Goal: Check status: Check status

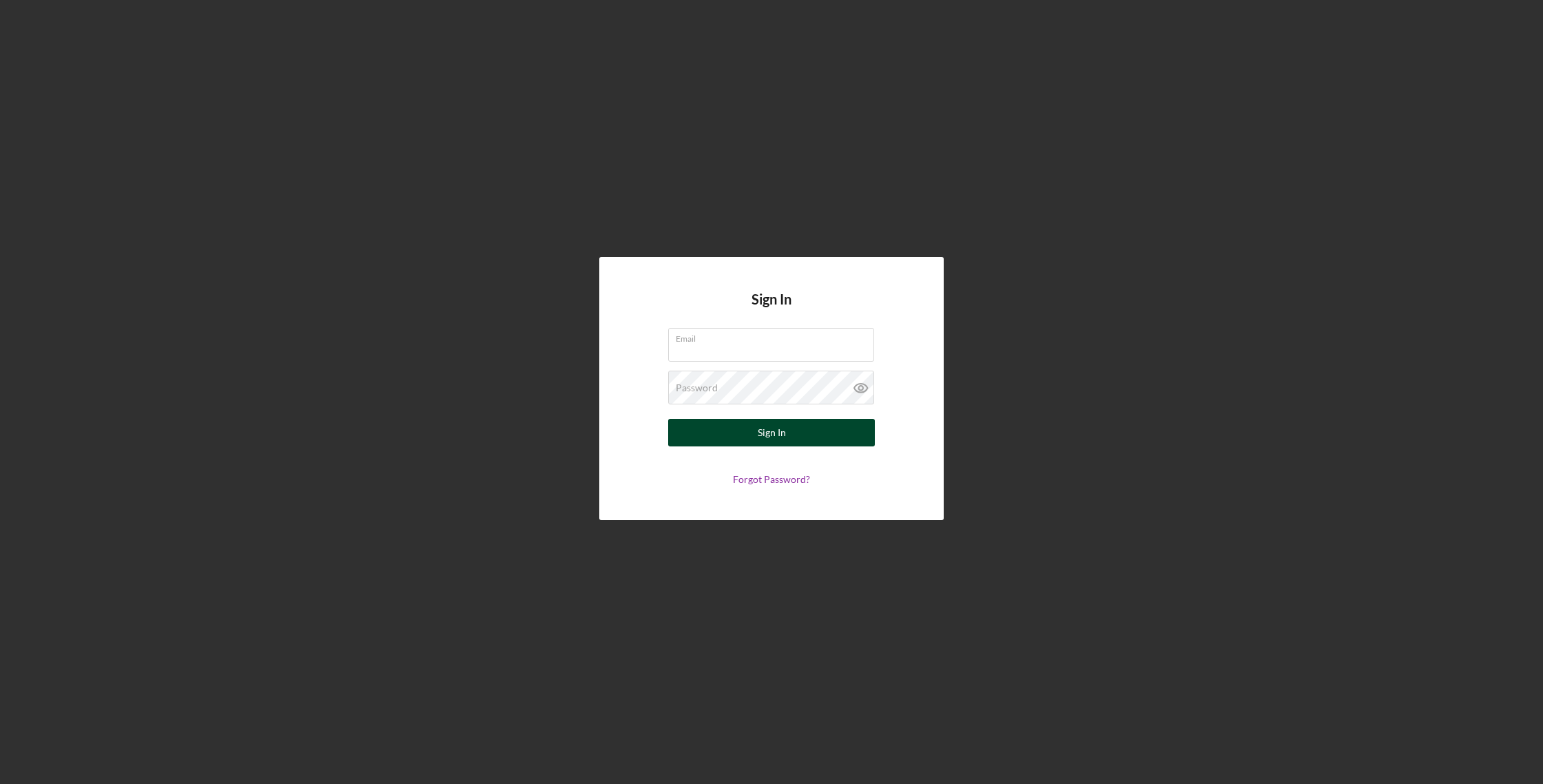
type input "[EMAIL_ADDRESS][DOMAIN_NAME]"
click at [760, 427] on div "Sign In" at bounding box center [772, 432] width 29 height 28
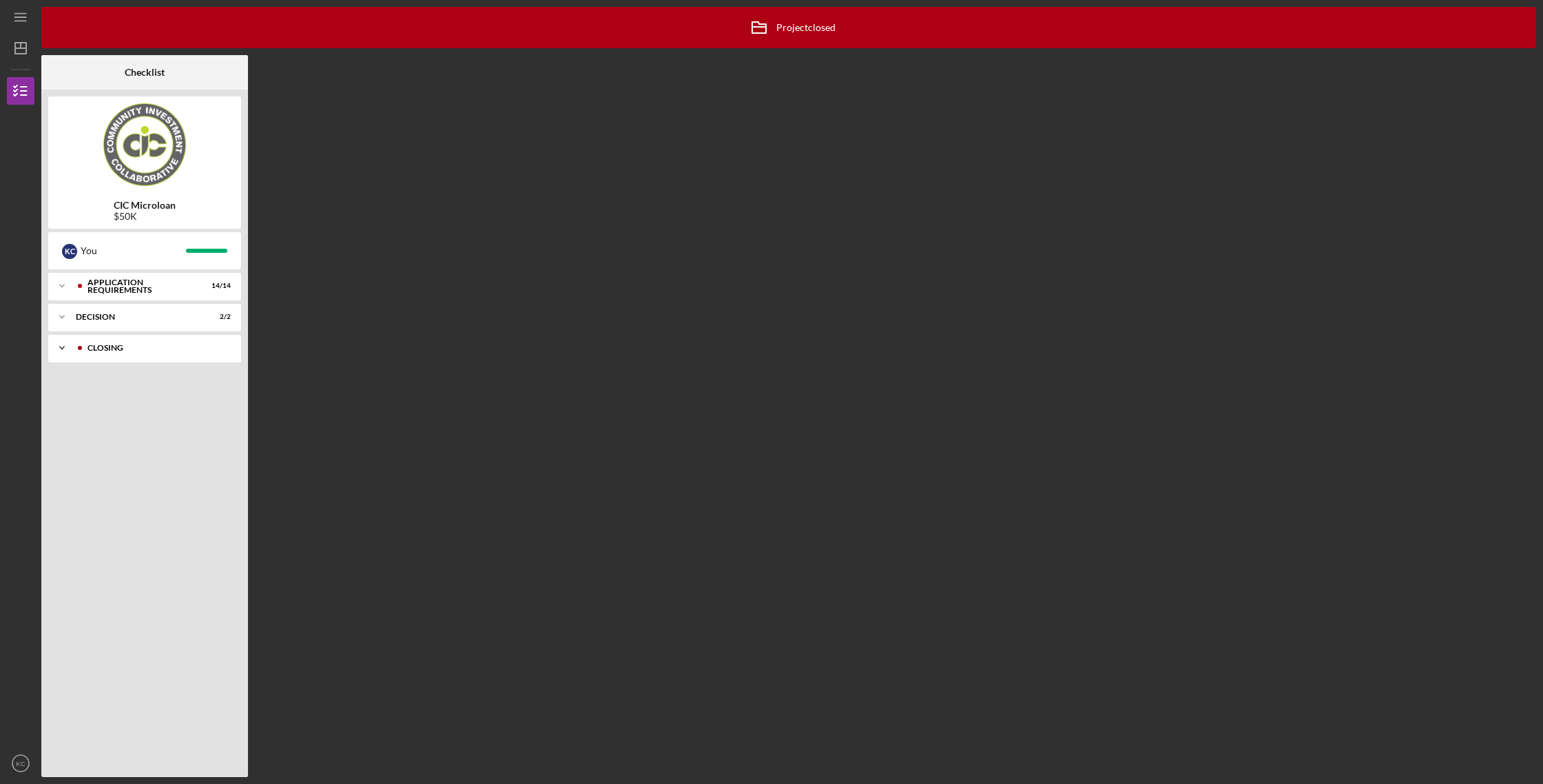
click at [58, 352] on icon "Icon/Expander" at bounding box center [62, 348] width 28 height 28
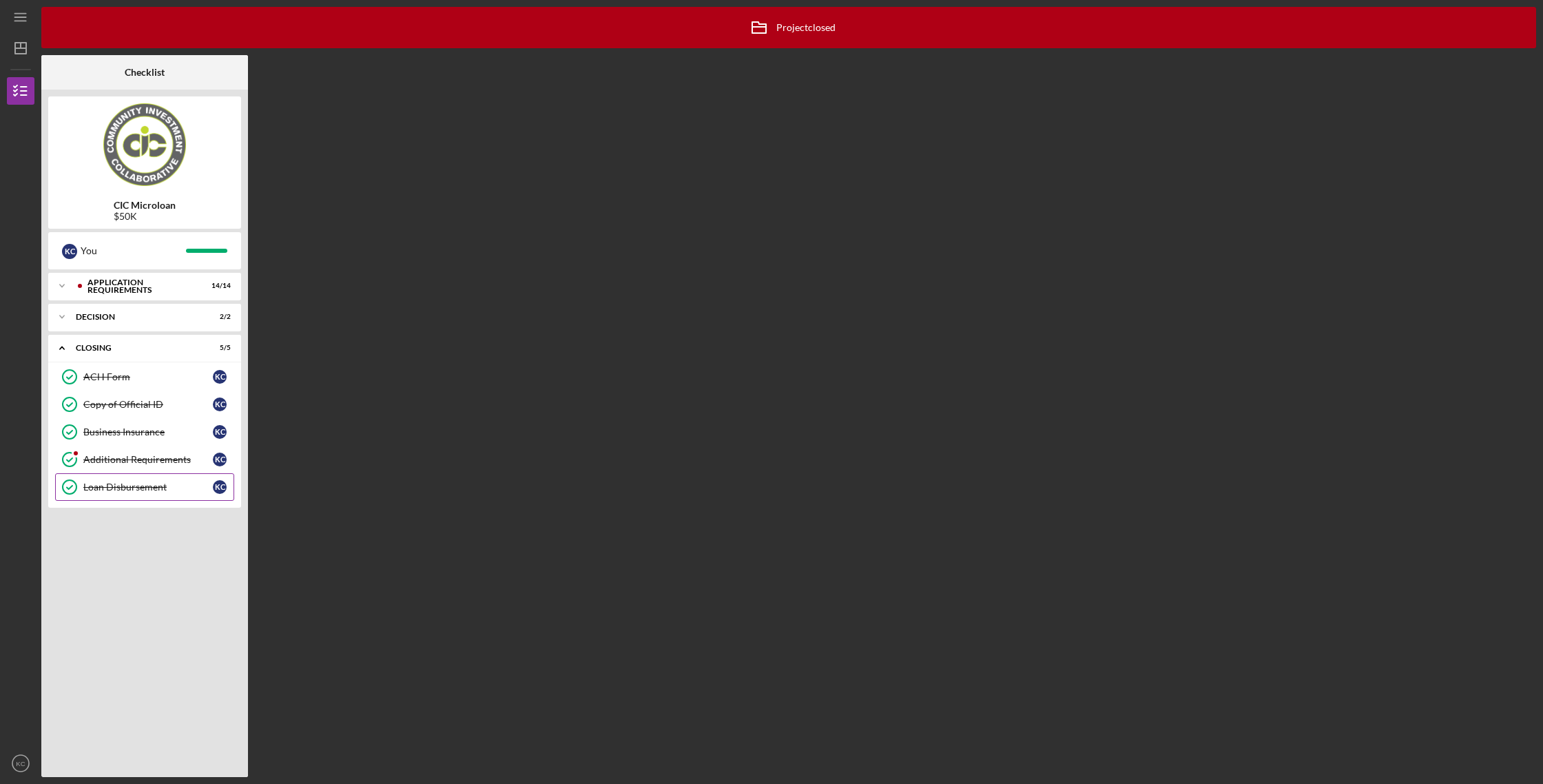
click at [132, 485] on div "Loan Disbursement" at bounding box center [148, 487] width 130 height 11
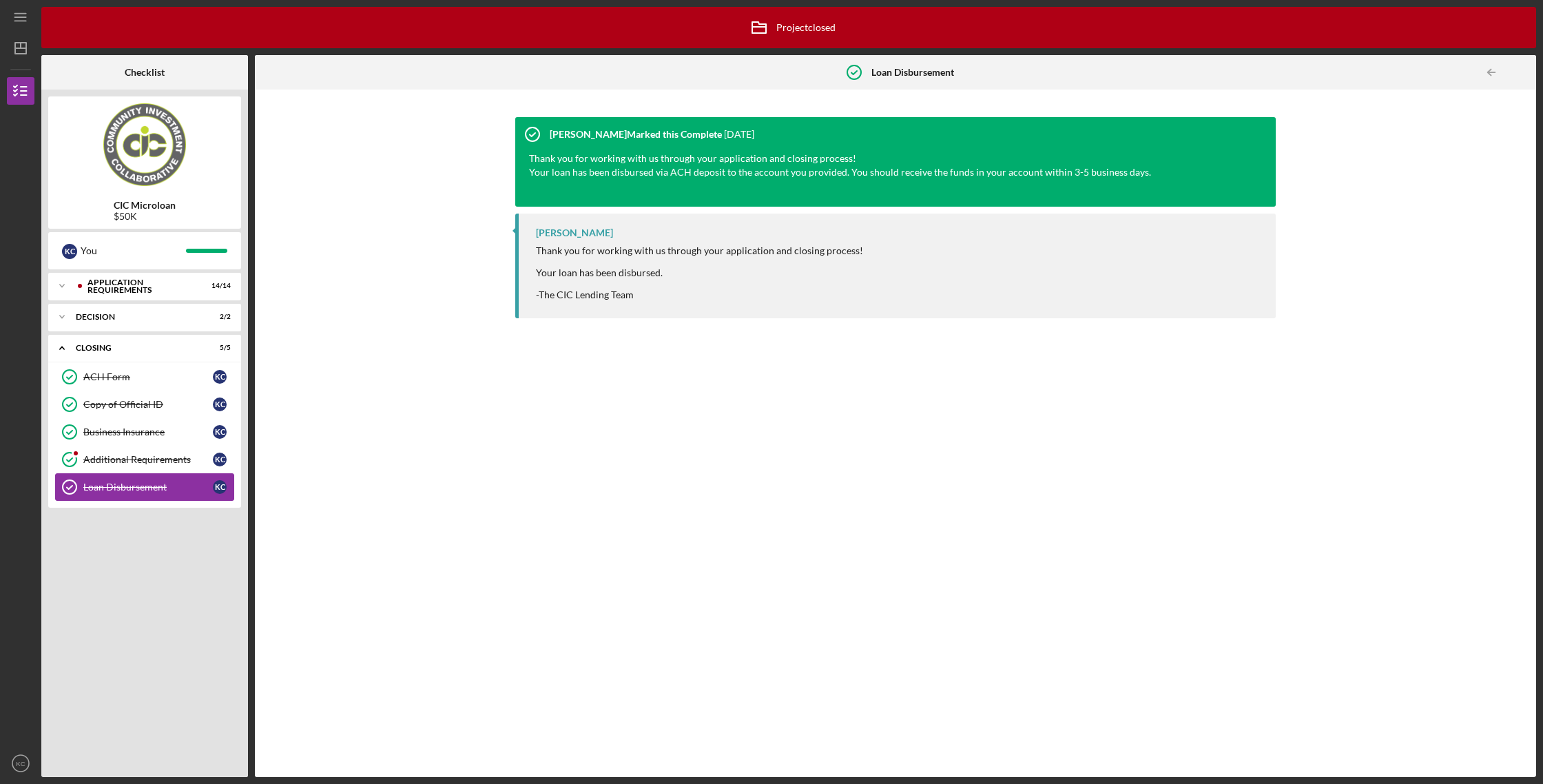
click at [136, 474] on link "Loan Disbursement Loan Disbursement K C" at bounding box center [144, 487] width 179 height 28
click at [134, 459] on div "Additional Requirements" at bounding box center [148, 459] width 130 height 11
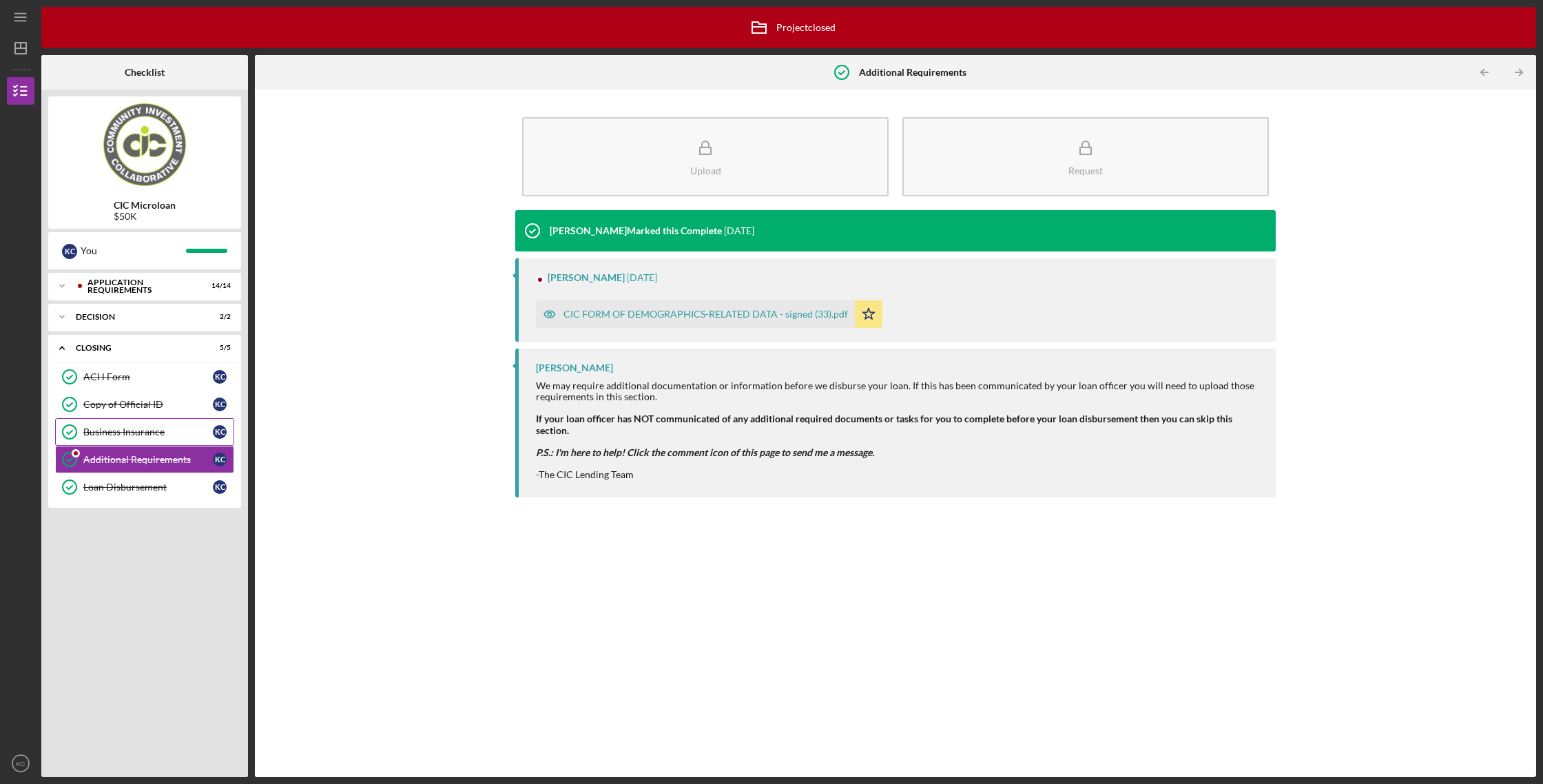
click at [151, 427] on div "Business Insurance" at bounding box center [148, 432] width 130 height 11
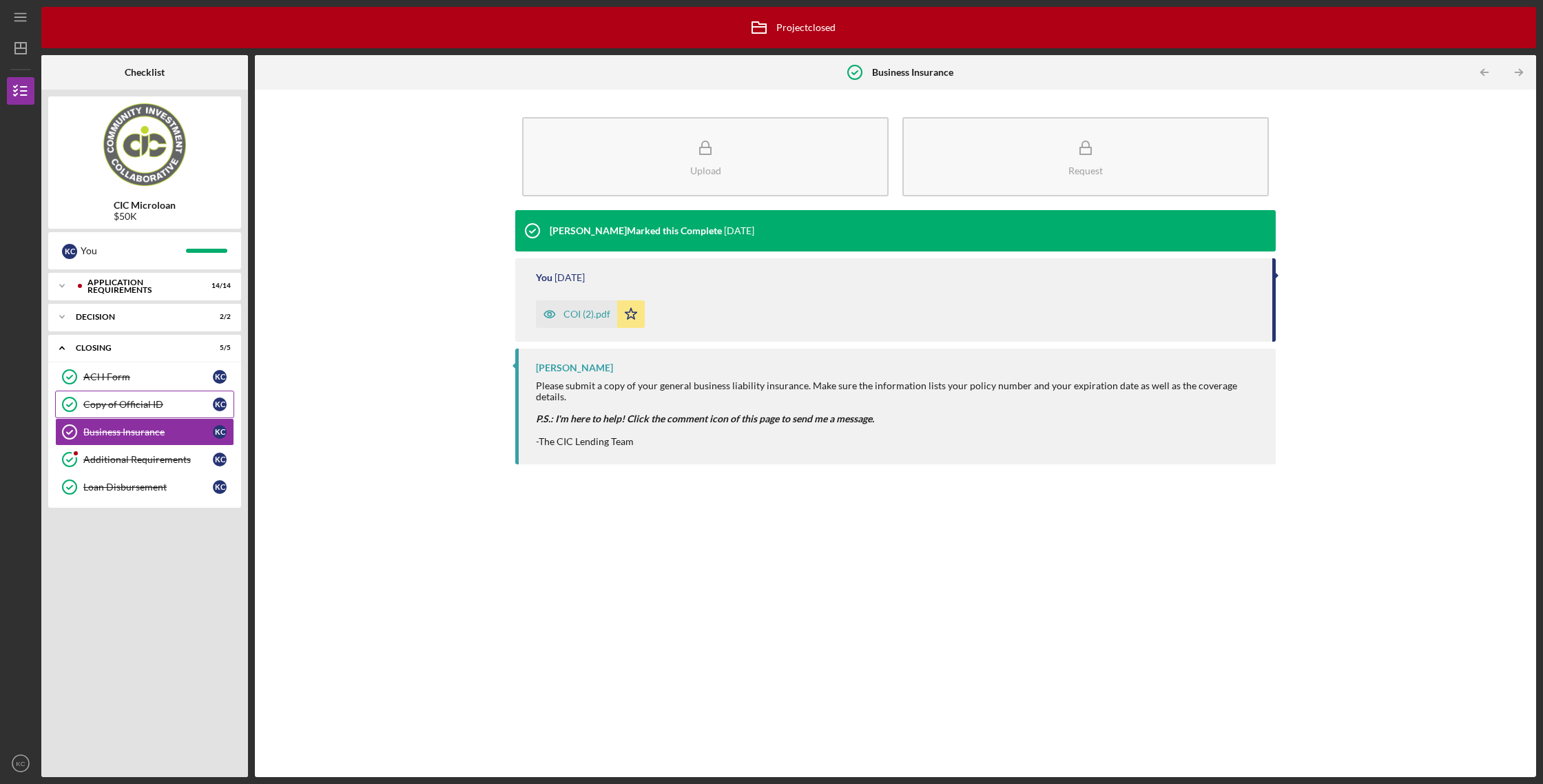
drag, startPoint x: 157, startPoint y: 406, endPoint x: 153, endPoint y: 399, distance: 8.1
click at [157, 406] on div "Copy of Official ID" at bounding box center [148, 404] width 130 height 11
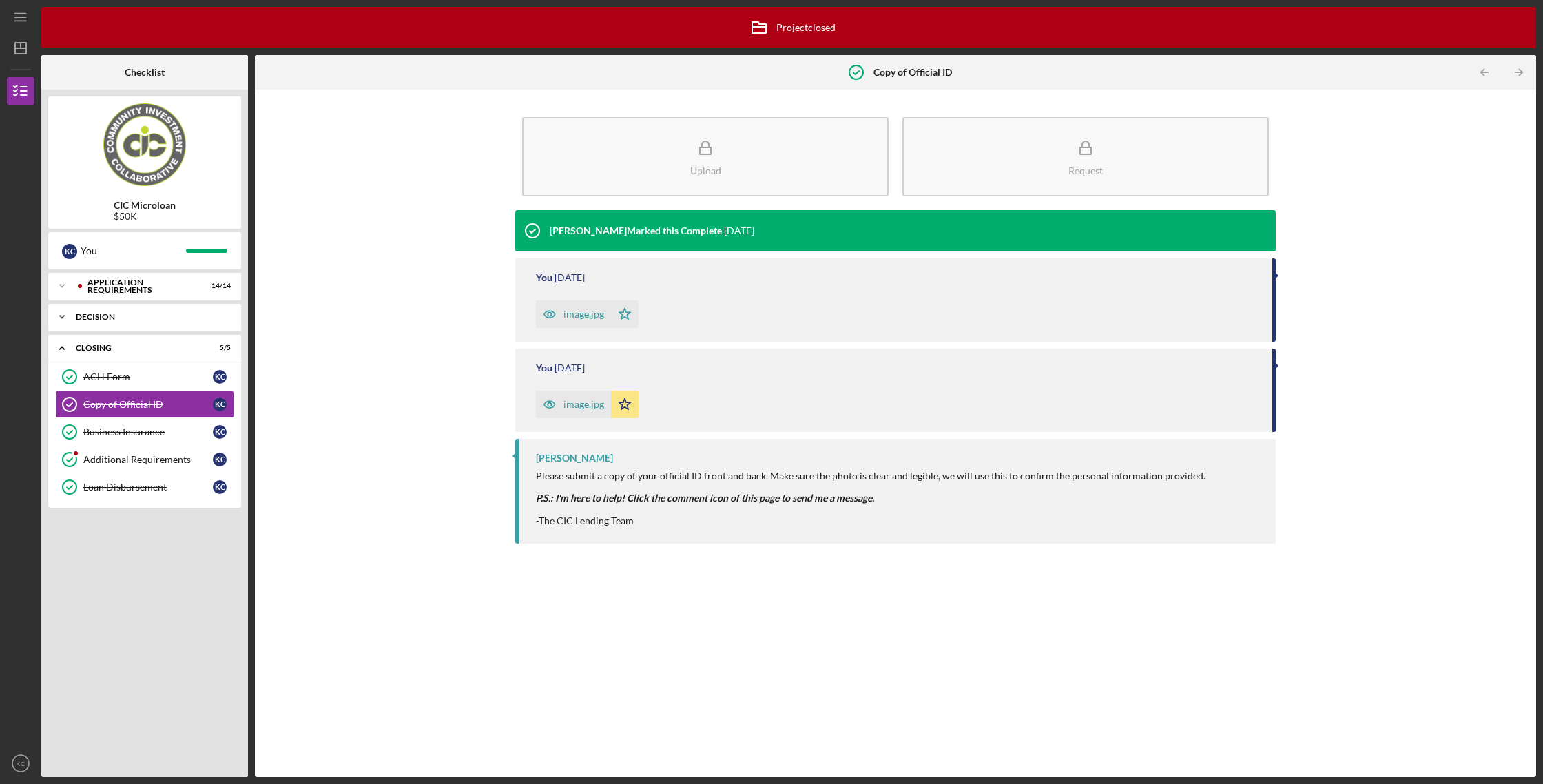
click at [133, 319] on div "Decision" at bounding box center [149, 317] width 148 height 8
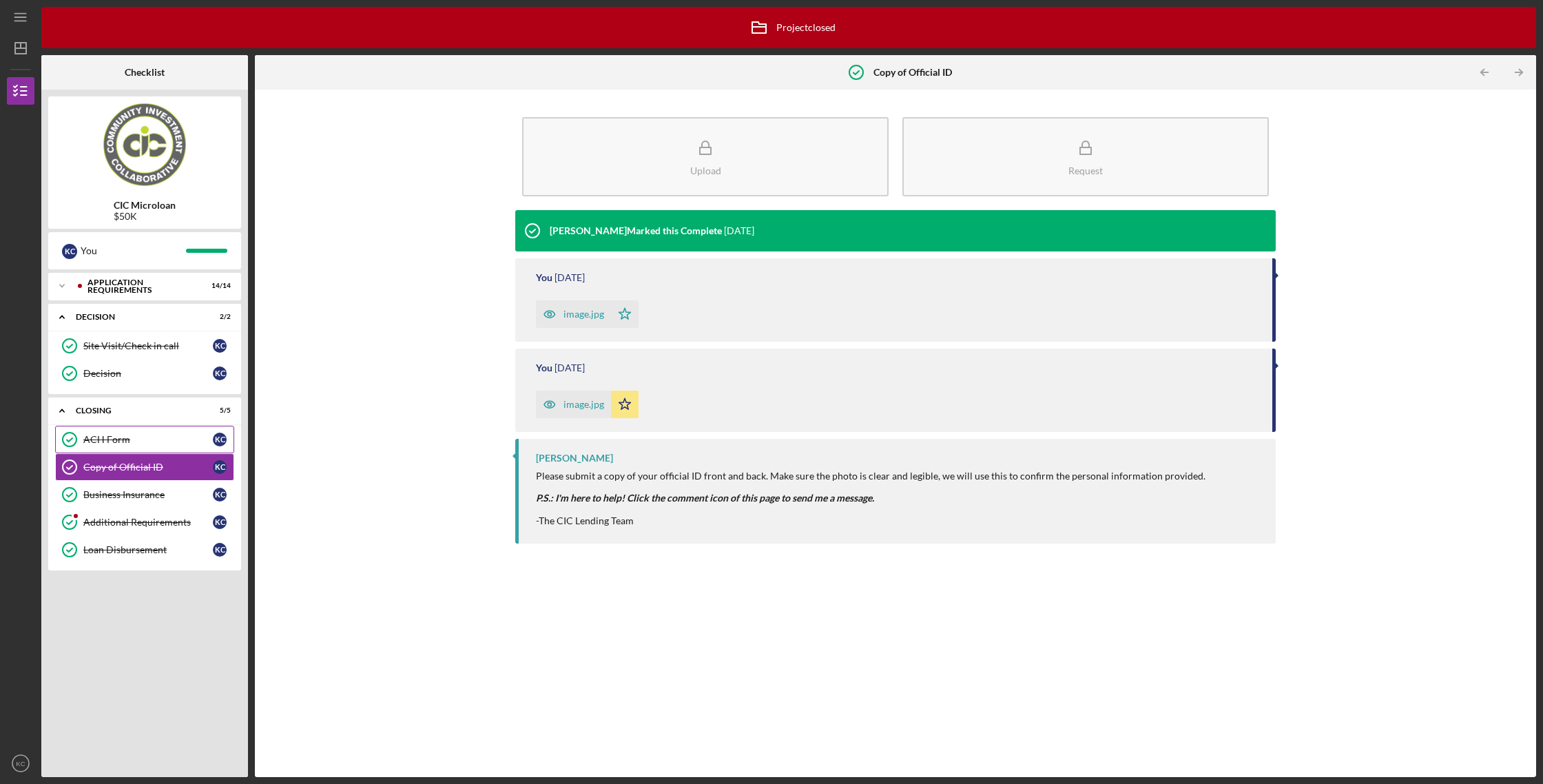
click at [176, 438] on div "ACH Form" at bounding box center [148, 439] width 130 height 11
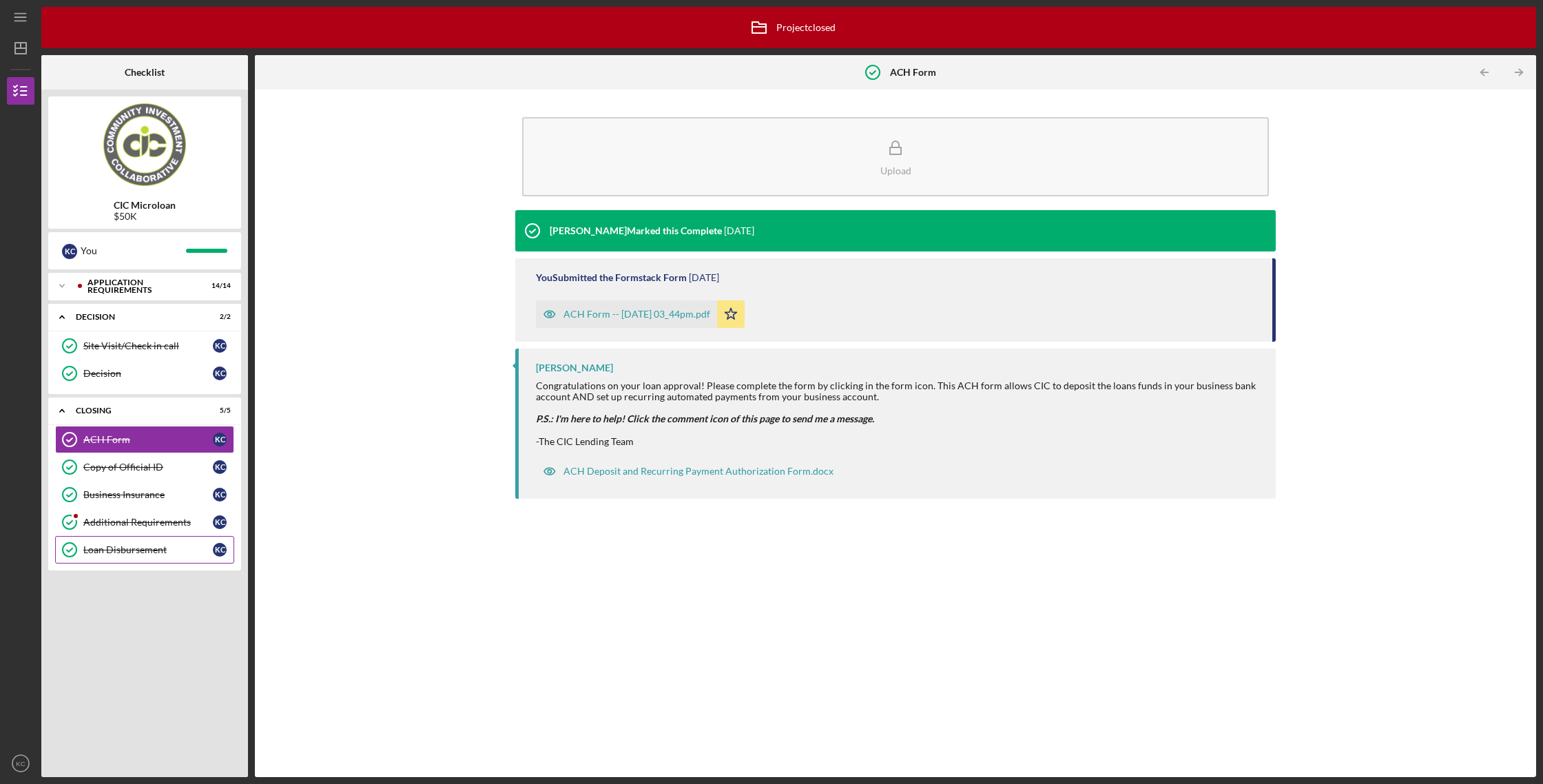
click at [149, 550] on div "Loan Disbursement" at bounding box center [148, 550] width 130 height 11
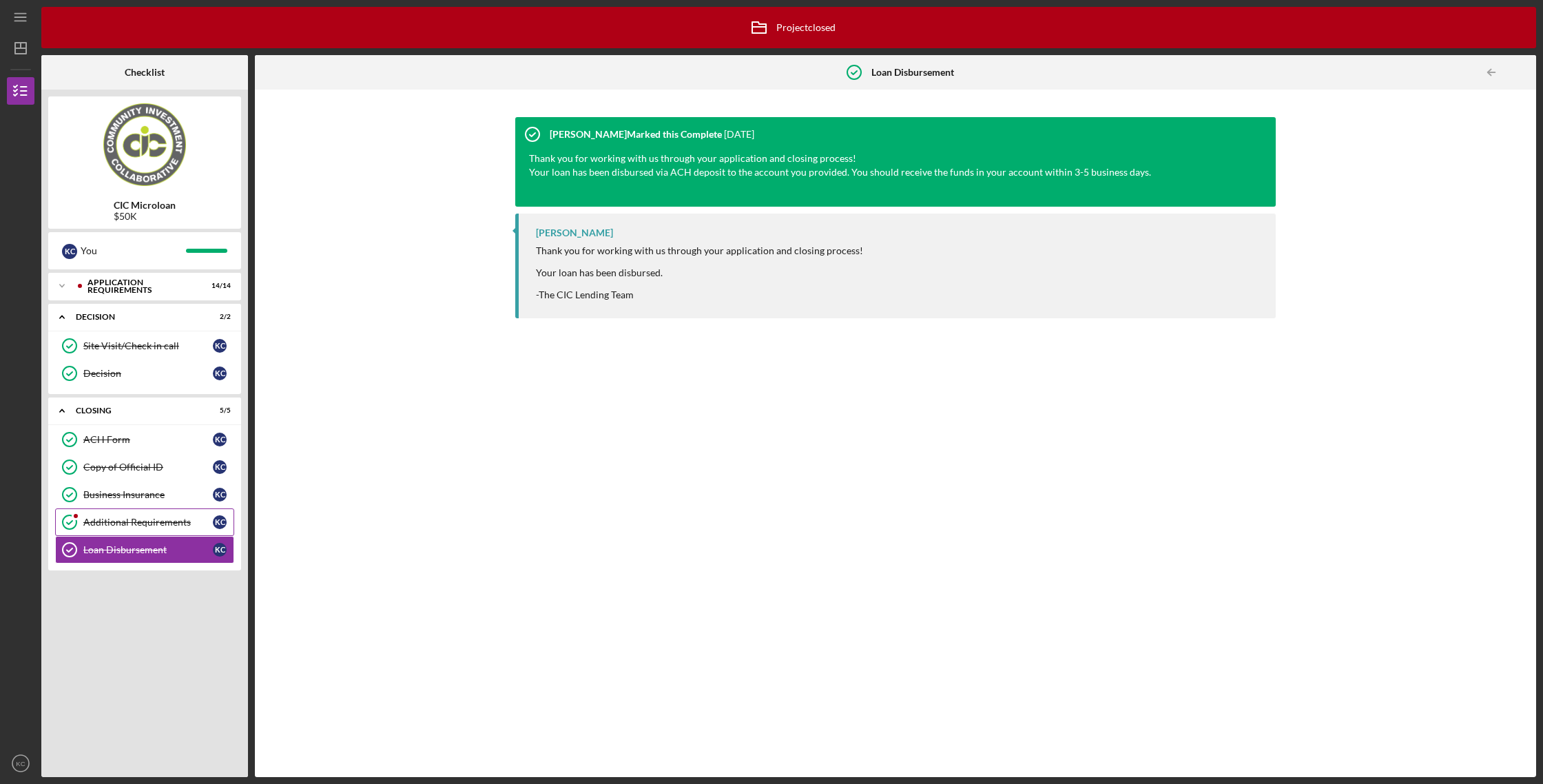
click at [108, 526] on div "Additional Requirements" at bounding box center [148, 522] width 130 height 11
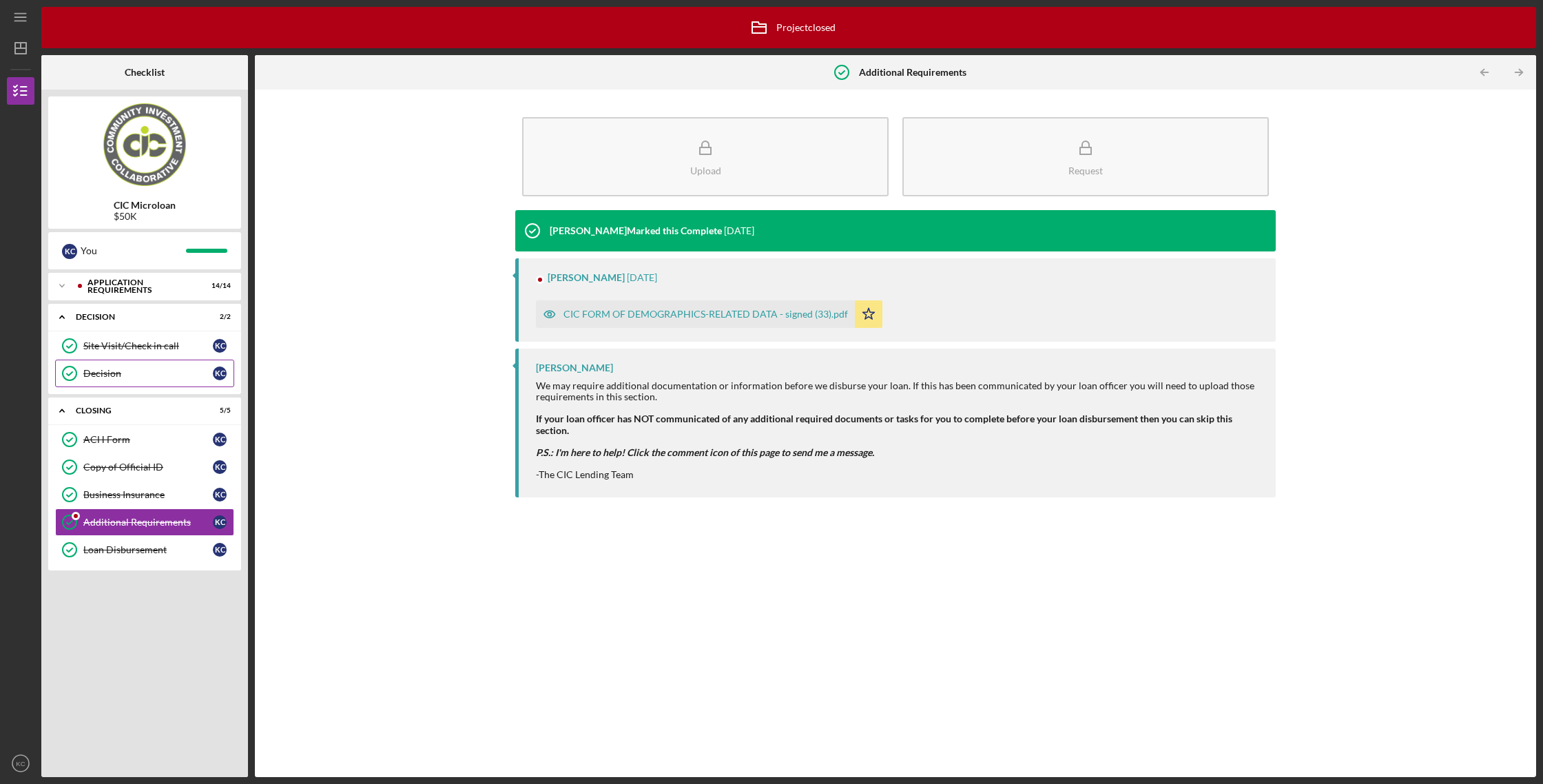
click at [97, 363] on link "Decision Decision K C" at bounding box center [144, 373] width 179 height 28
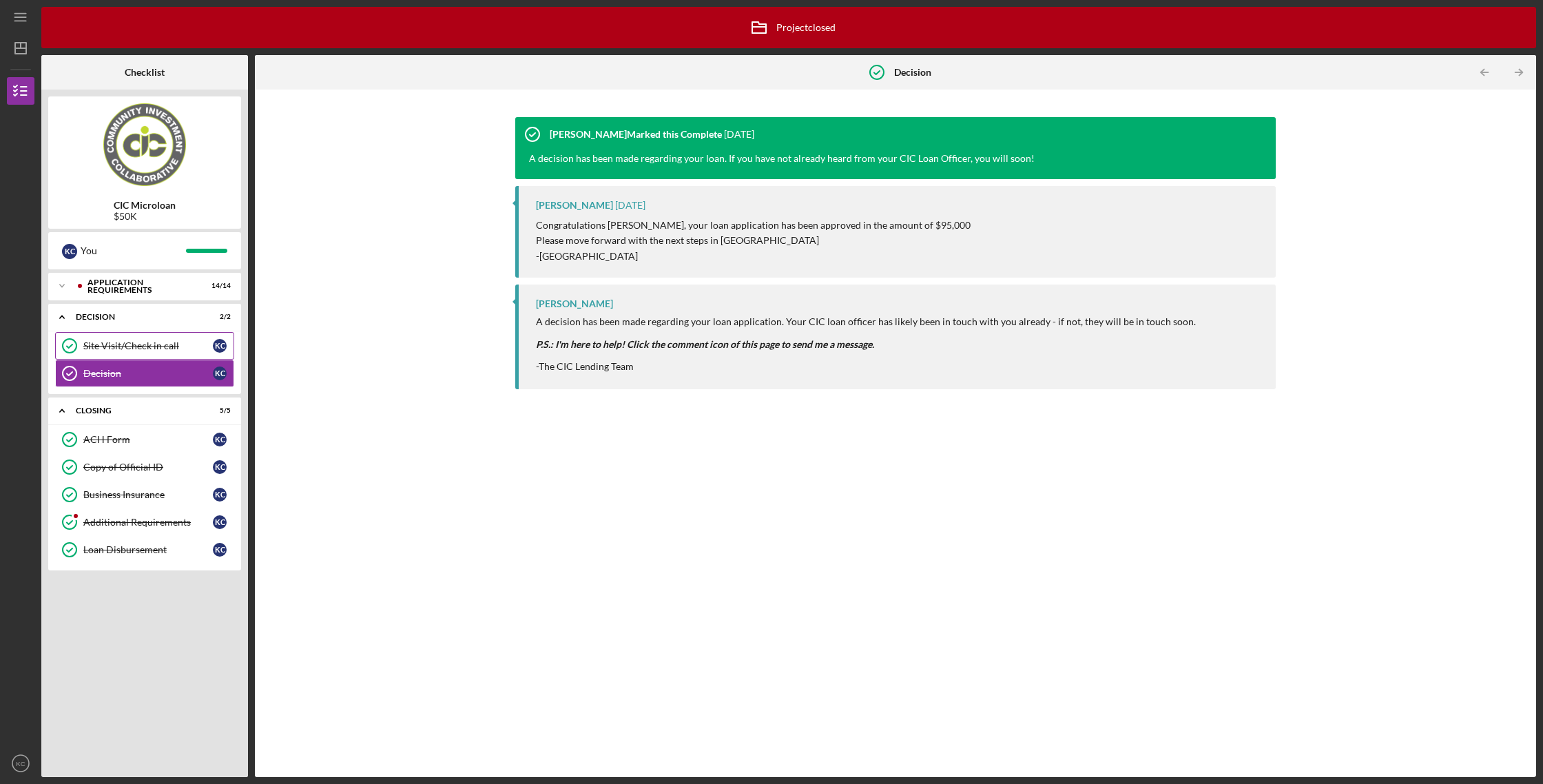
click at [94, 350] on div "Site Visit/Check in call" at bounding box center [148, 346] width 130 height 11
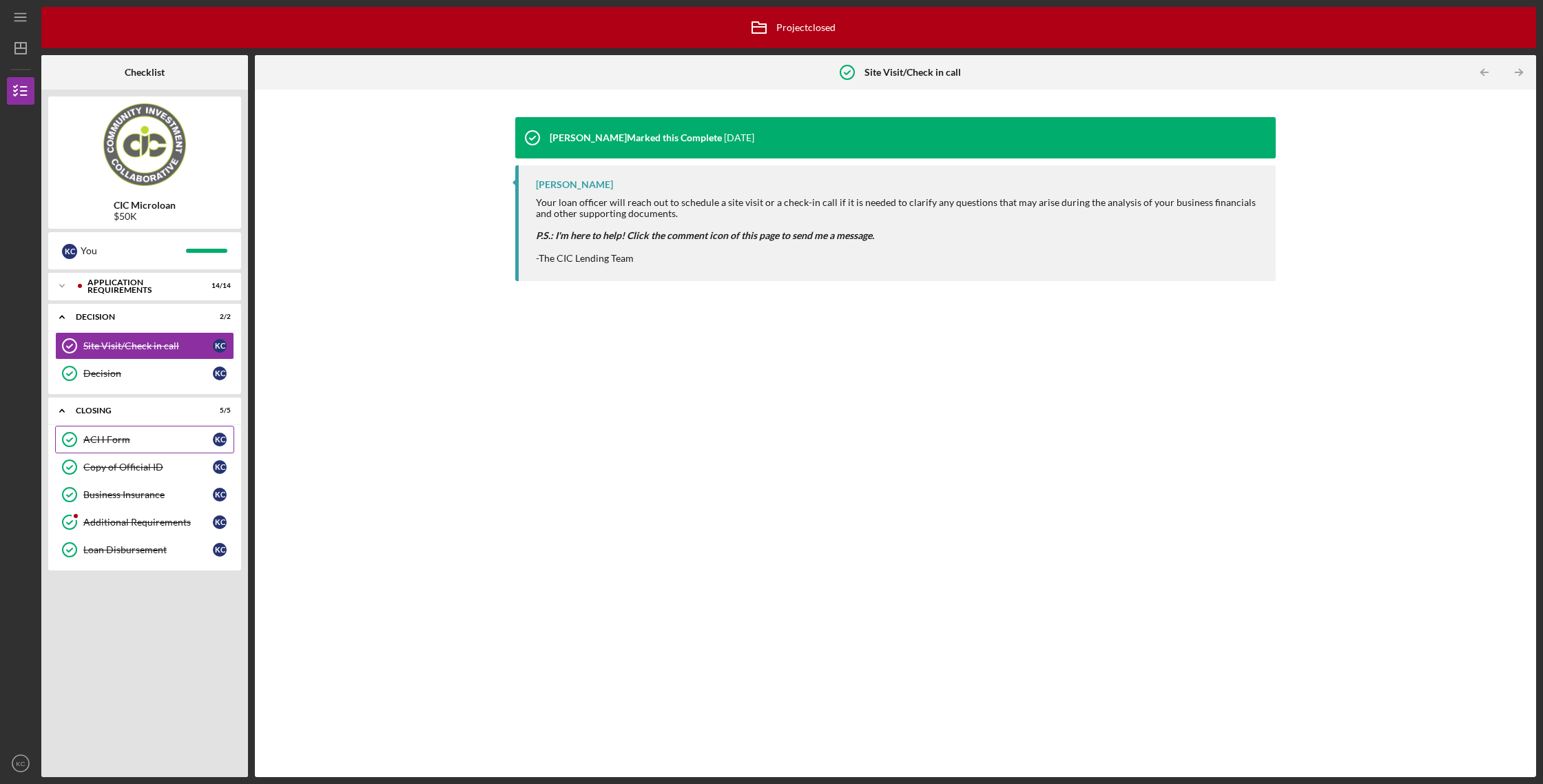
click at [117, 434] on link "ACH Form ACH Form K C" at bounding box center [144, 439] width 179 height 28
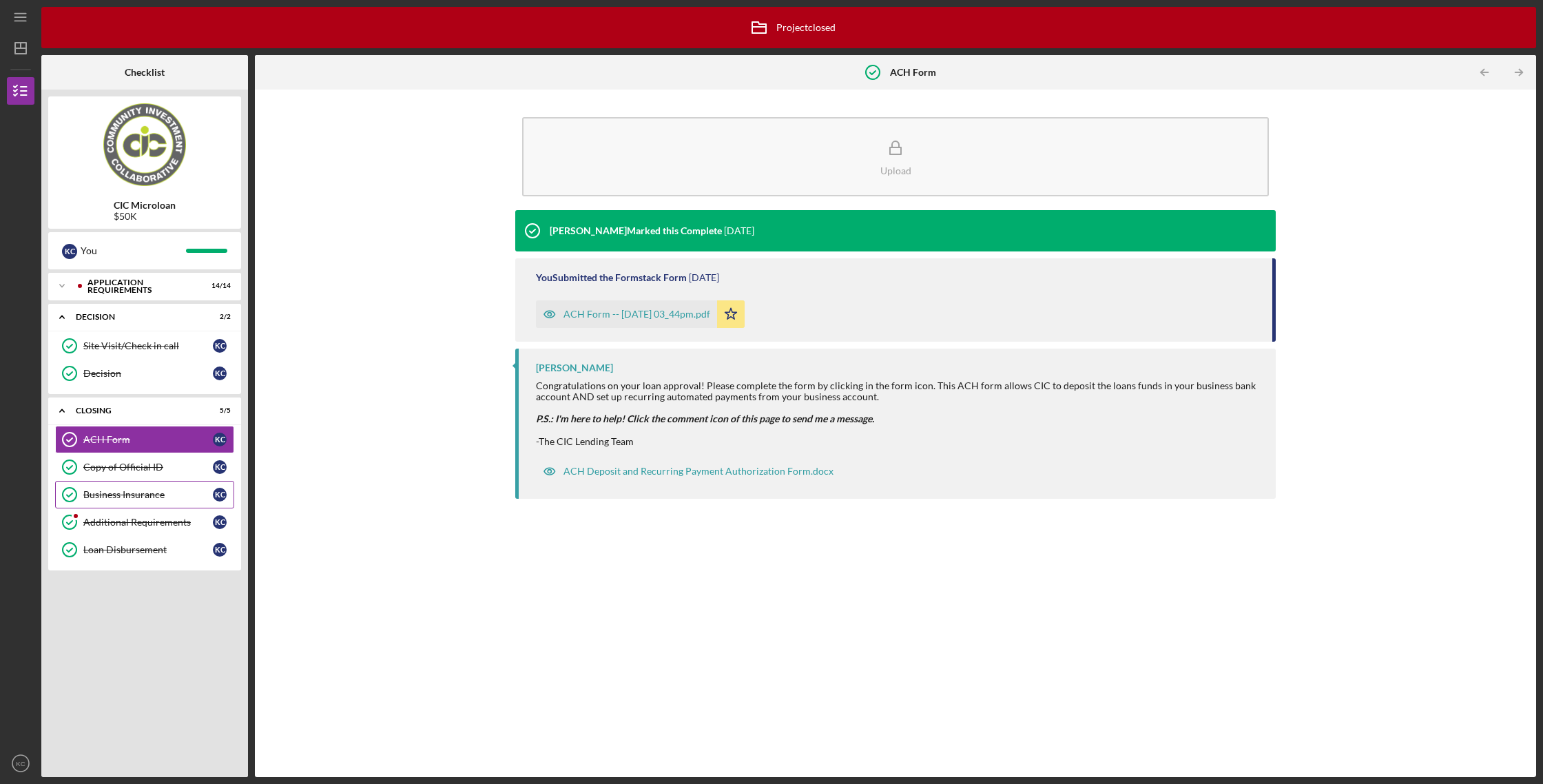
drag, startPoint x: 178, startPoint y: 469, endPoint x: 176, endPoint y: 482, distance: 13.2
click at [178, 470] on div "Copy of Official ID" at bounding box center [148, 467] width 130 height 11
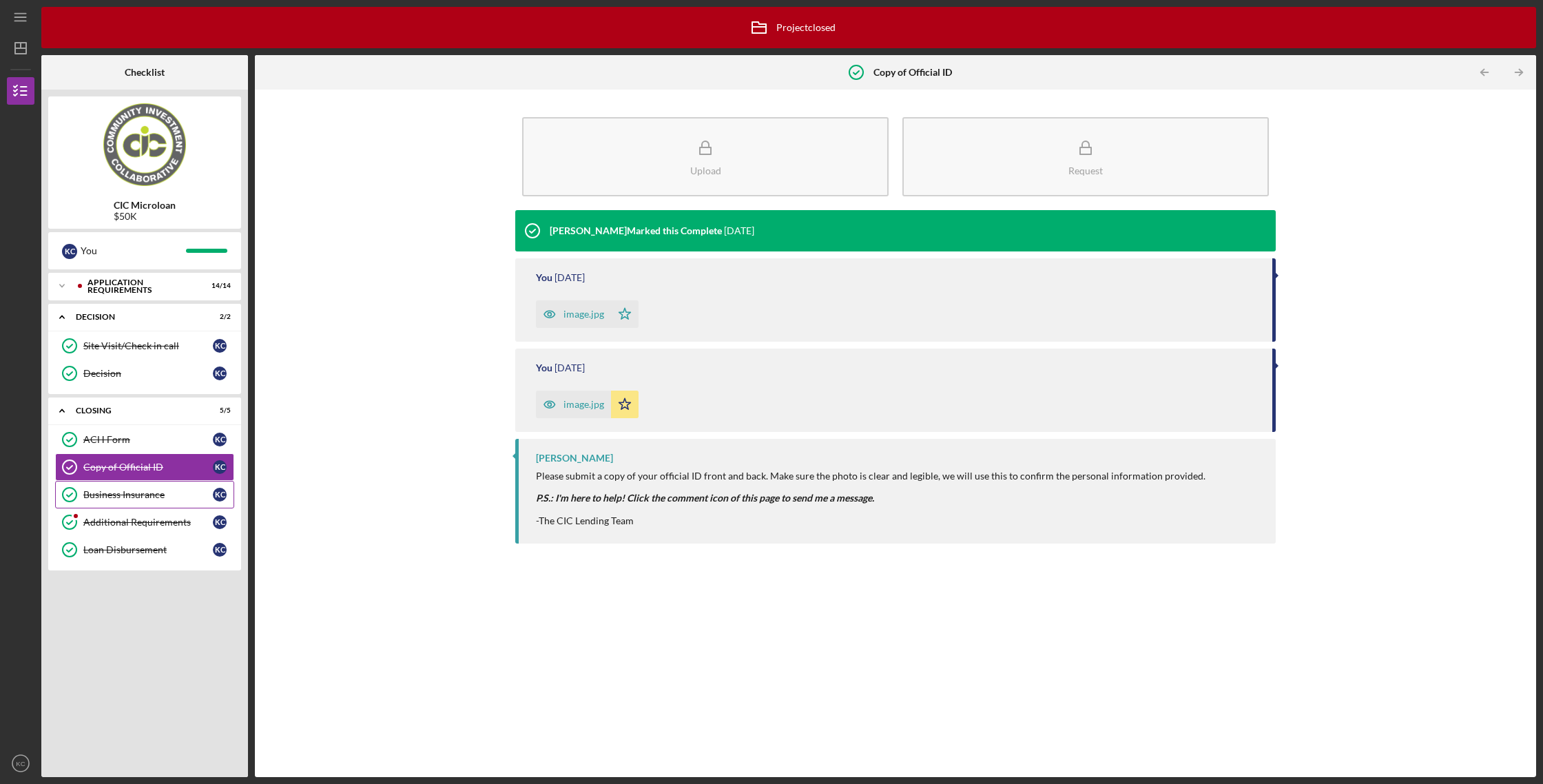
click at [176, 495] on div "Business Insurance" at bounding box center [148, 495] width 130 height 11
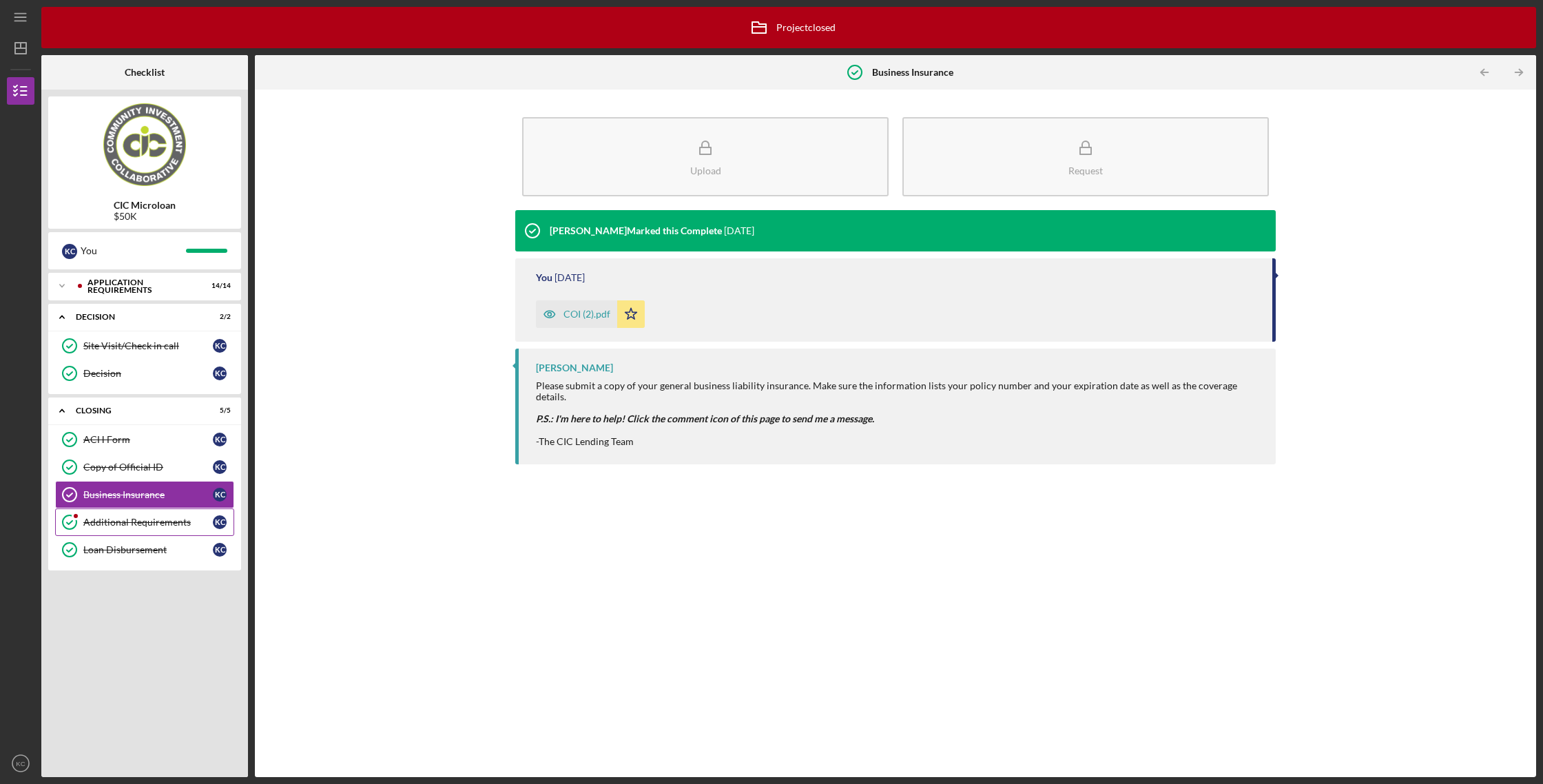
click at [164, 519] on div "Additional Requirements" at bounding box center [148, 522] width 130 height 11
